Goal: Task Accomplishment & Management: Manage account settings

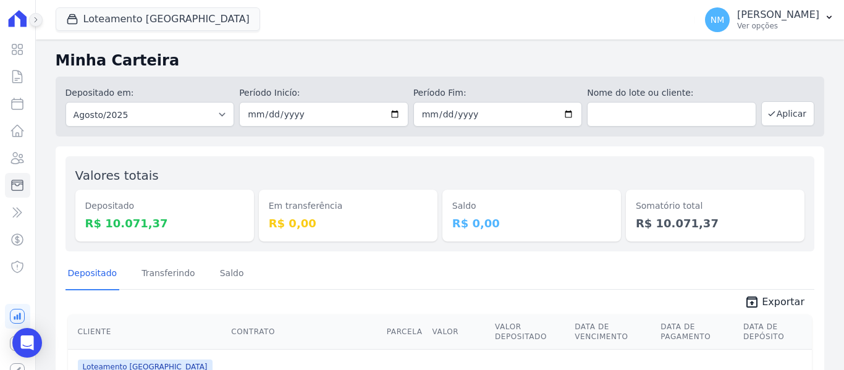
scroll to position [494, 0]
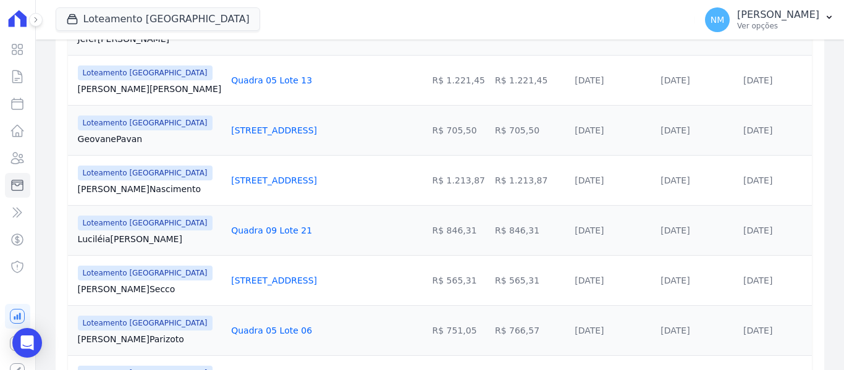
click at [11, 17] on icon at bounding box center [17, 18] width 25 height 17
click at [11, 25] on icon at bounding box center [17, 18] width 25 height 17
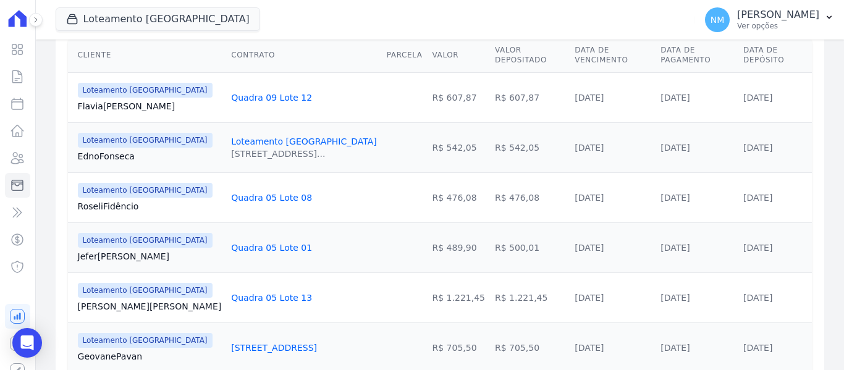
scroll to position [247, 0]
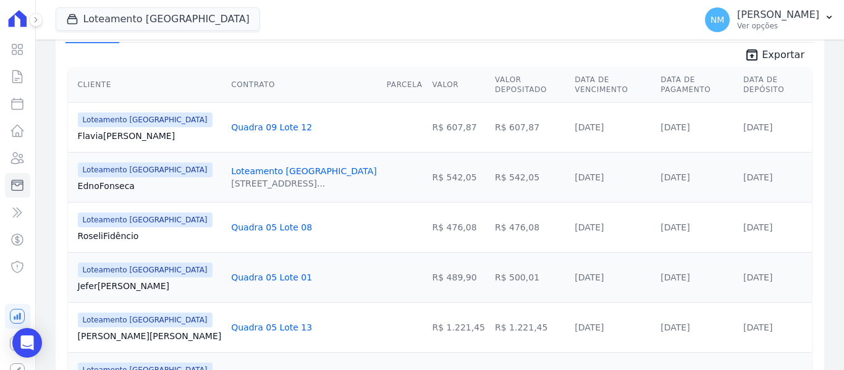
drag, startPoint x: 68, startPoint y: 180, endPoint x: 302, endPoint y: 161, distance: 234.4
click at [302, 161] on tr "Loteamento [GEOGRAPHIC_DATA] [GEOGRAPHIC_DATA] Fonseca Loteamento [GEOGRAPHIC_D…" at bounding box center [440, 177] width 744 height 50
copy tr "[PERSON_NAME] Loteamento [GEOGRAPHIC_DATA]"
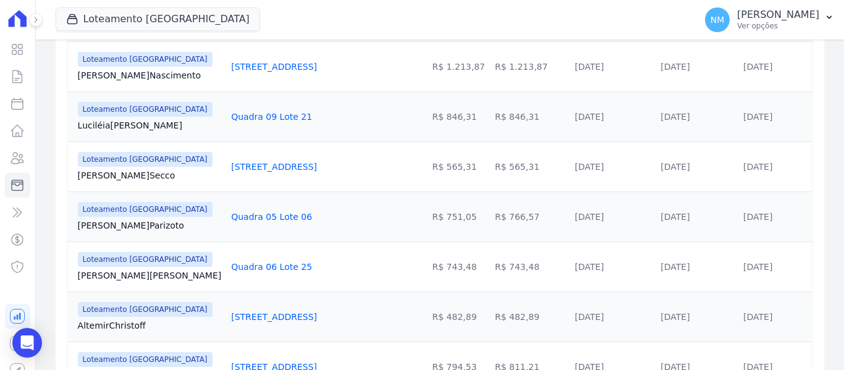
scroll to position [618, 0]
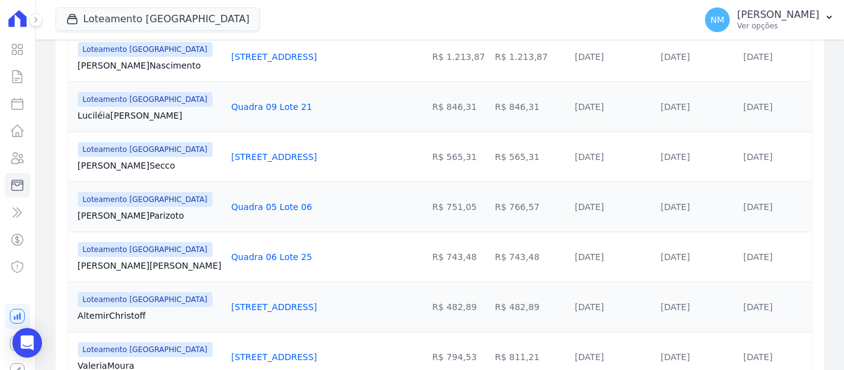
click at [82, 209] on link "[PERSON_NAME] [GEOGRAPHIC_DATA]" at bounding box center [150, 215] width 144 height 12
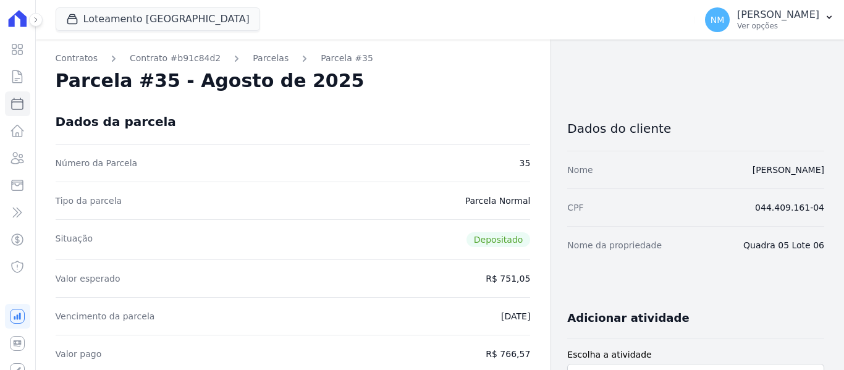
drag, startPoint x: 72, startPoint y: 208, endPoint x: 239, endPoint y: 196, distance: 167.9
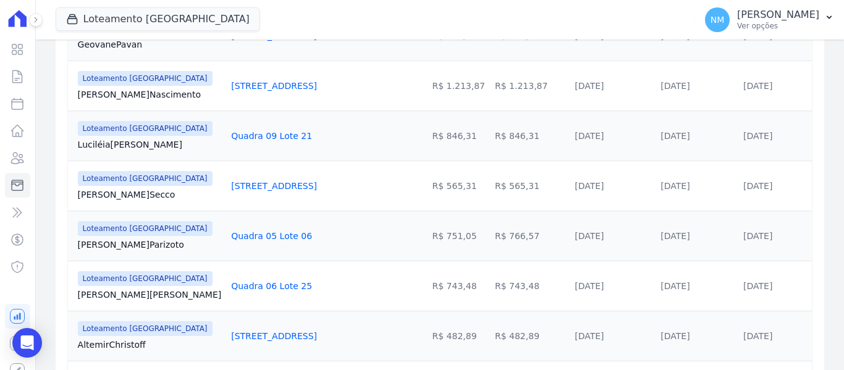
scroll to position [618, 0]
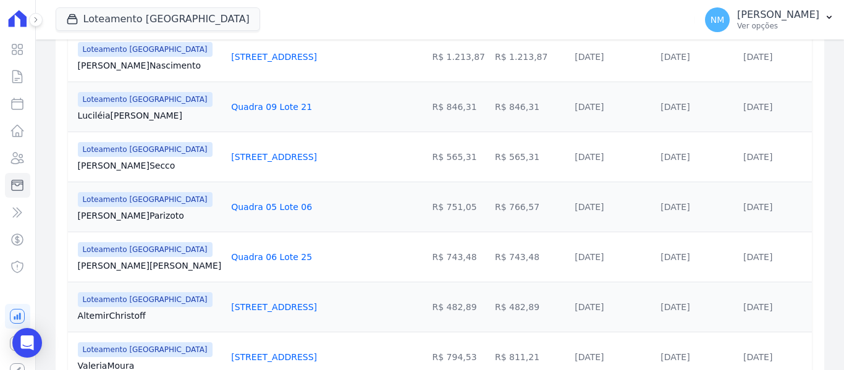
drag, startPoint x: 76, startPoint y: 214, endPoint x: 291, endPoint y: 206, distance: 215.2
click at [291, 206] on tr "Loteamento [GEOGRAPHIC_DATA] Gabrielli [GEOGRAPHIC_DATA] Quadra 05 Lote 06 R$ 7…" at bounding box center [440, 207] width 744 height 50
copy tr "[PERSON_NAME] Quadra 05 Lote 06"
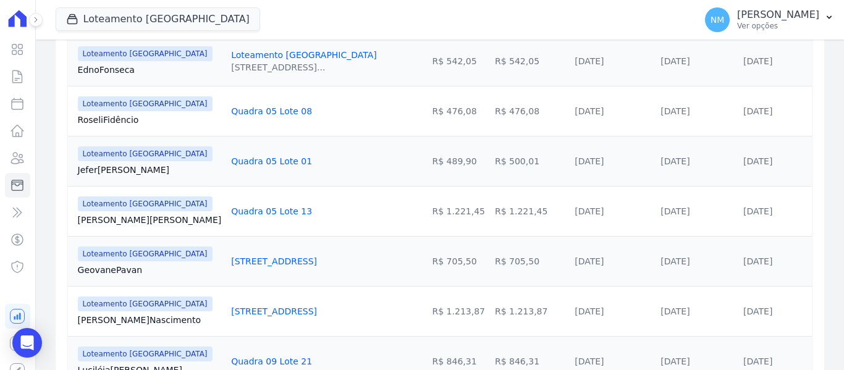
scroll to position [288, 0]
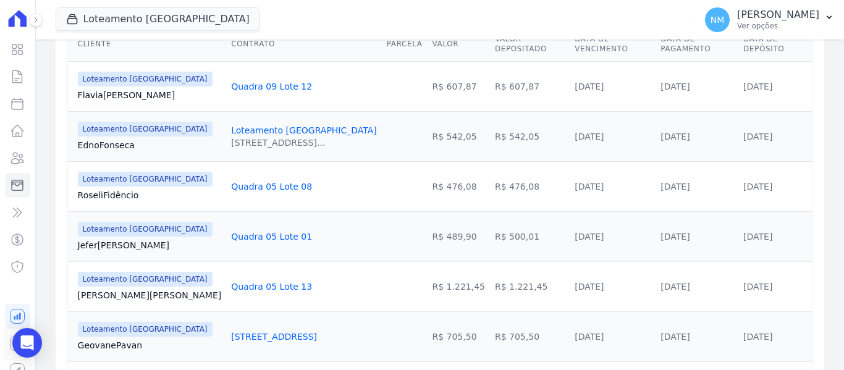
drag, startPoint x: 75, startPoint y: 236, endPoint x: 264, endPoint y: 232, distance: 189.1
click at [264, 232] on tr "Loteamento [GEOGRAPHIC_DATA] Jefer Silva Quadra 05 Lote 01 R$ 489,90 R$ 500,01 …" at bounding box center [440, 236] width 744 height 50
copy tr "[PERSON_NAME] Quadra 05 Lote 01"
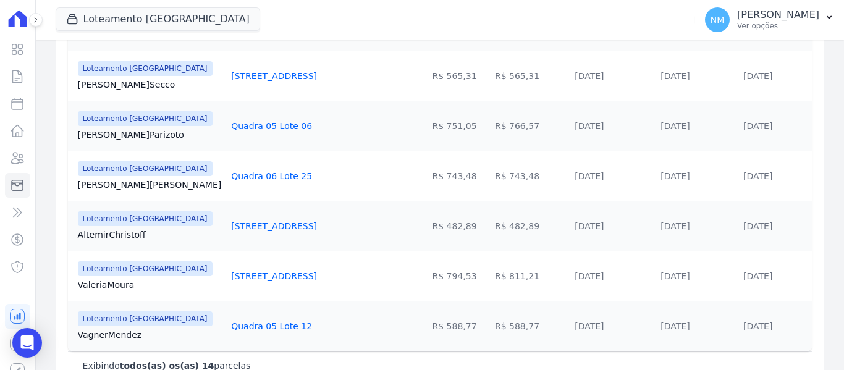
scroll to position [721, 0]
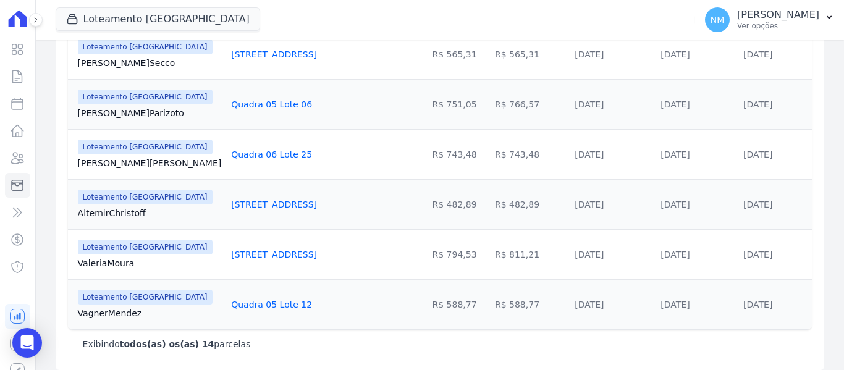
drag, startPoint x: 75, startPoint y: 250, endPoint x: 273, endPoint y: 249, distance: 198.4
click at [273, 249] on tr "Loteamento [GEOGRAPHIC_DATA] [PERSON_NAME] [GEOGRAPHIC_DATA] [STREET_ADDRESS] R…" at bounding box center [440, 254] width 744 height 50
copy tr "Valeria [STREET_ADDRESS]"
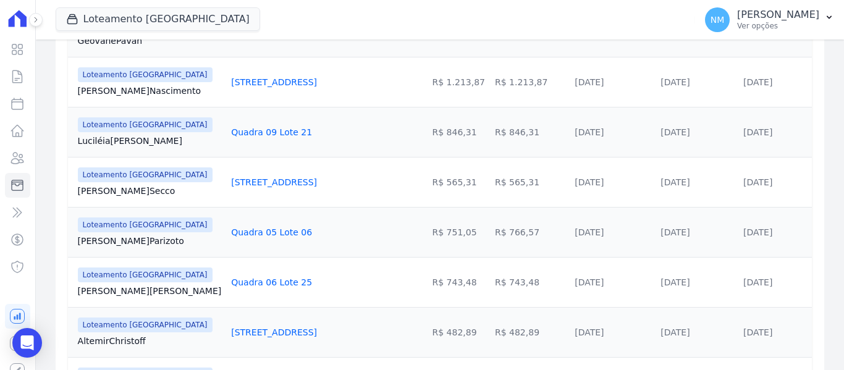
scroll to position [597, 0]
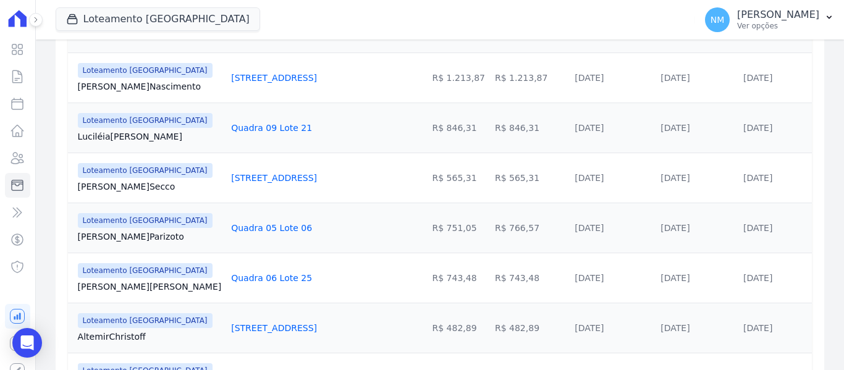
click at [226, 177] on td "[STREET_ADDRESS]" at bounding box center [304, 178] width 156 height 50
click at [232, 182] on td "[STREET_ADDRESS]" at bounding box center [304, 178] width 156 height 50
drag, startPoint x: 98, startPoint y: 187, endPoint x: 269, endPoint y: 171, distance: 171.9
click at [269, 171] on tr "Loteamento [GEOGRAPHIC_DATA] Marcio Secco [STREET_ADDRESS] R$ 565,31 R$ 565,31 …" at bounding box center [440, 178] width 744 height 50
copy tr "[PERSON_NAME] Quadra 14 Lote 23"
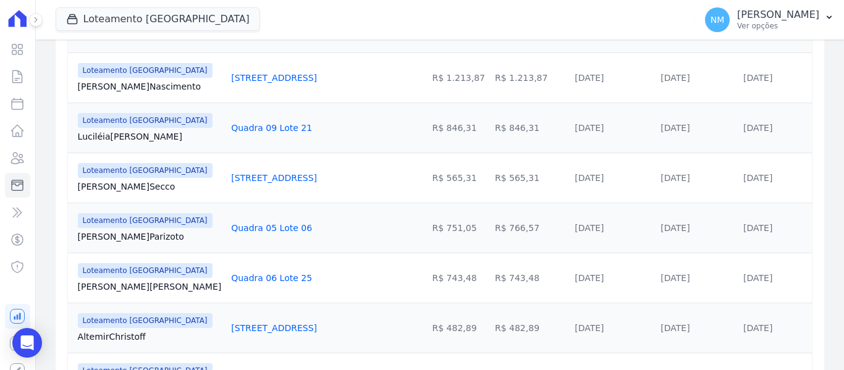
scroll to position [659, 0]
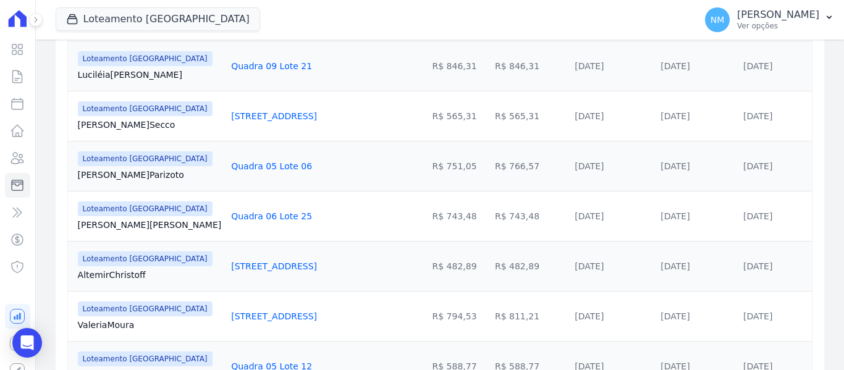
drag, startPoint x: 77, startPoint y: 269, endPoint x: 264, endPoint y: 263, distance: 187.4
click at [264, 263] on tr "Loteamento [GEOGRAPHIC_DATA] [GEOGRAPHIC_DATA] Christoff Quadra 14 Lote 05 R$ 4…" at bounding box center [440, 266] width 744 height 50
copy tr "[PERSON_NAME] Quadra 14 Lote 05"
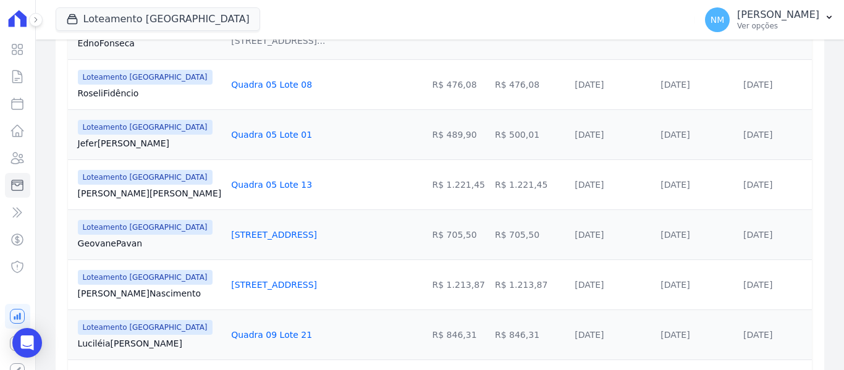
scroll to position [412, 0]
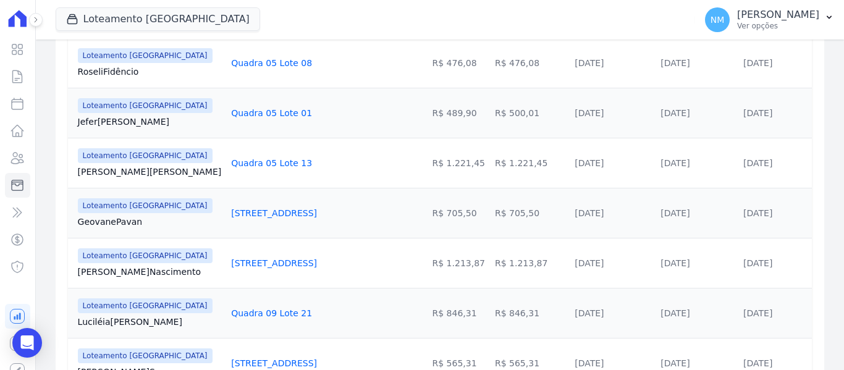
drag, startPoint x: 79, startPoint y: 270, endPoint x: 266, endPoint y: 258, distance: 187.0
click at [266, 258] on tr "Loteamento [GEOGRAPHIC_DATA] [PERSON_NAME] Nascimento Quadra 15 Lote 24 R$ 1.21…" at bounding box center [440, 263] width 744 height 50
copy tr "[PERSON_NAME][STREET_ADDRESS]"
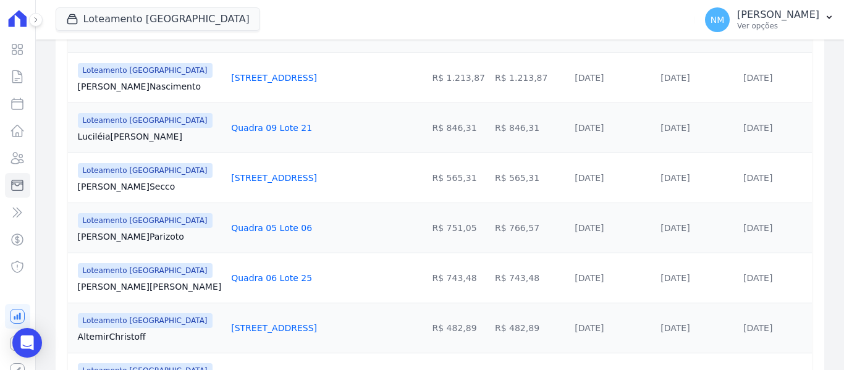
scroll to position [721, 0]
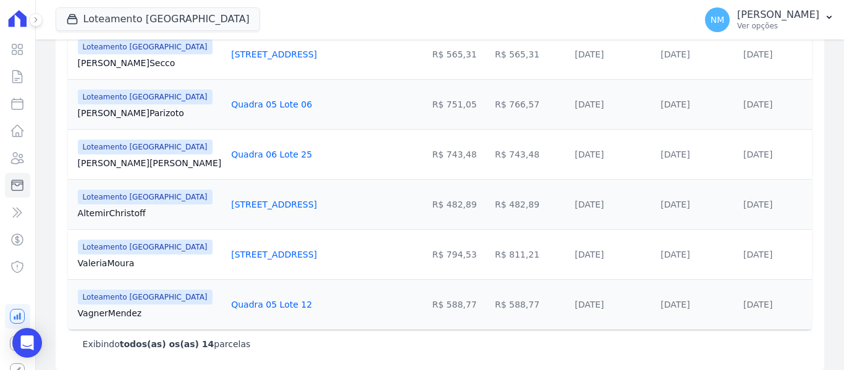
drag, startPoint x: 76, startPoint y: 311, endPoint x: 284, endPoint y: 308, distance: 208.3
click at [284, 308] on tr "Loteamento [GEOGRAPHIC_DATA] Vagner [GEOGRAPHIC_DATA] Quadra 05 Lote 12 R$ 588,…" at bounding box center [440, 304] width 744 height 50
copy tr "Vagner Mendez Quadra 05 Lote 12"
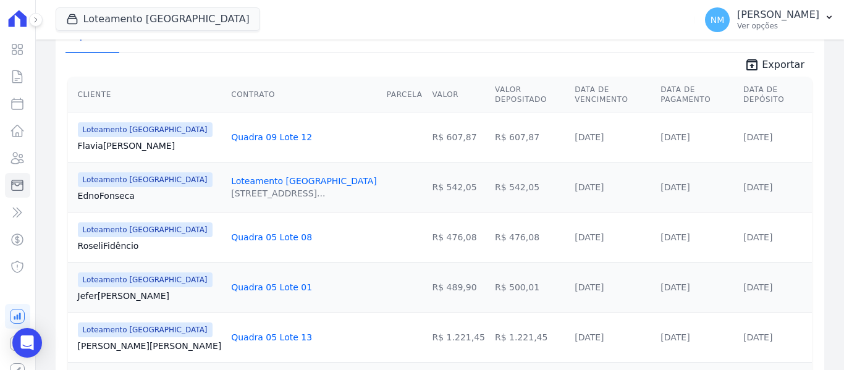
scroll to position [226, 0]
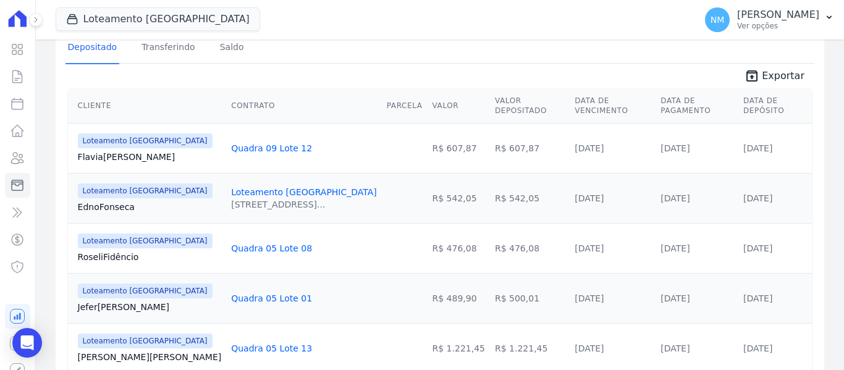
drag, startPoint x: 74, startPoint y: 159, endPoint x: 279, endPoint y: 145, distance: 205.0
click at [279, 145] on tr "Loteamento [GEOGRAPHIC_DATA] Flavia Moreira Quadra 09 Lote 12 R$ 607,87 R$ 607,…" at bounding box center [440, 148] width 744 height 50
copy tr "[PERSON_NAME] Quadra 09 Lote 12"
